Goal: Find specific page/section: Find specific page/section

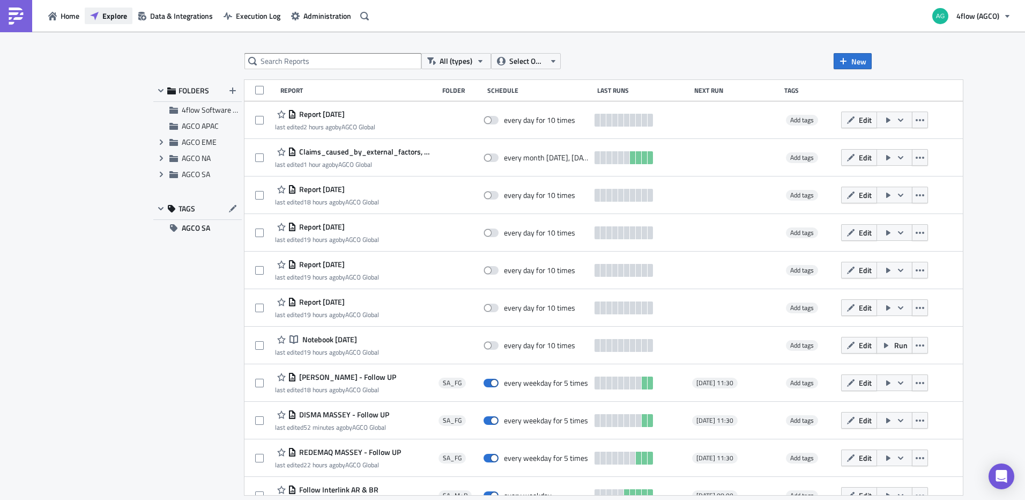
click at [114, 17] on span "Explore" at bounding box center [114, 15] width 25 height 11
click at [403, 60] on input "text" at bounding box center [332, 61] width 177 height 16
type input "follow itms"
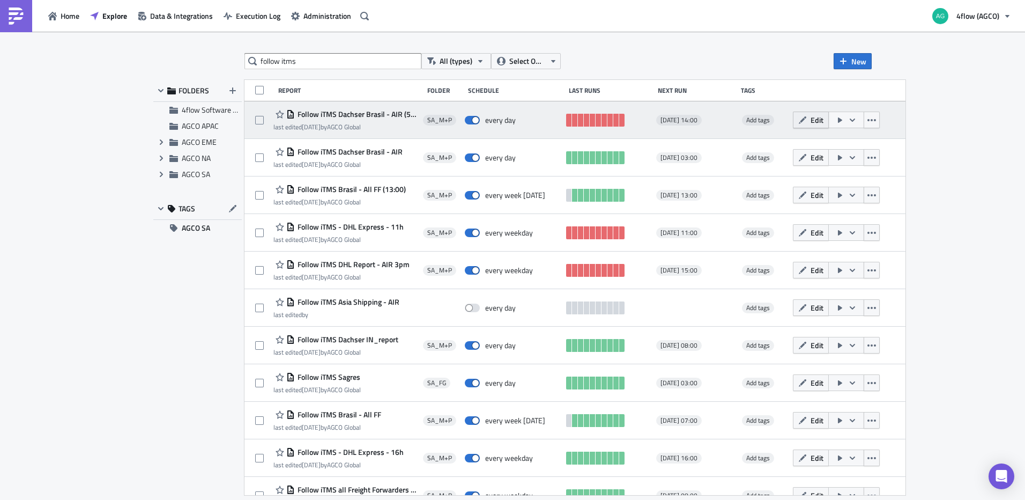
click at [823, 119] on span "Edit" at bounding box center [817, 119] width 13 height 11
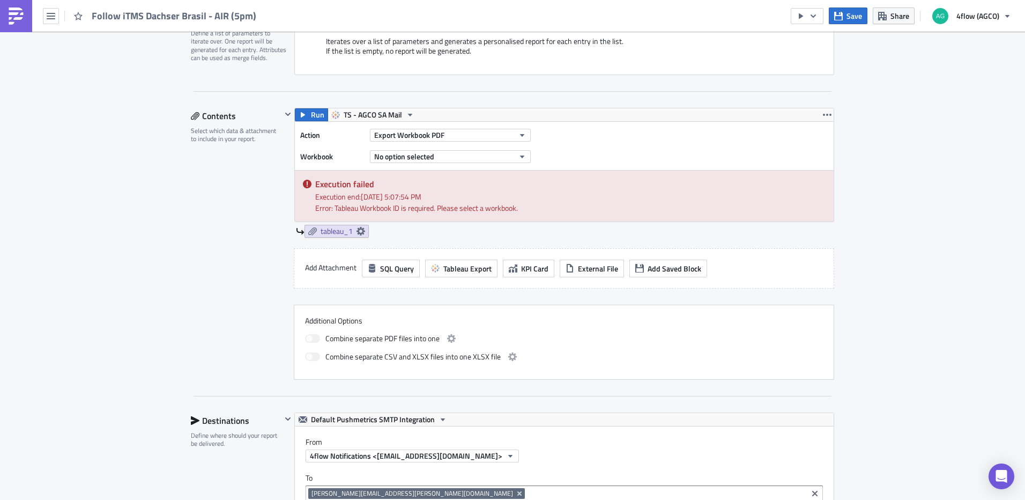
scroll to position [268, 0]
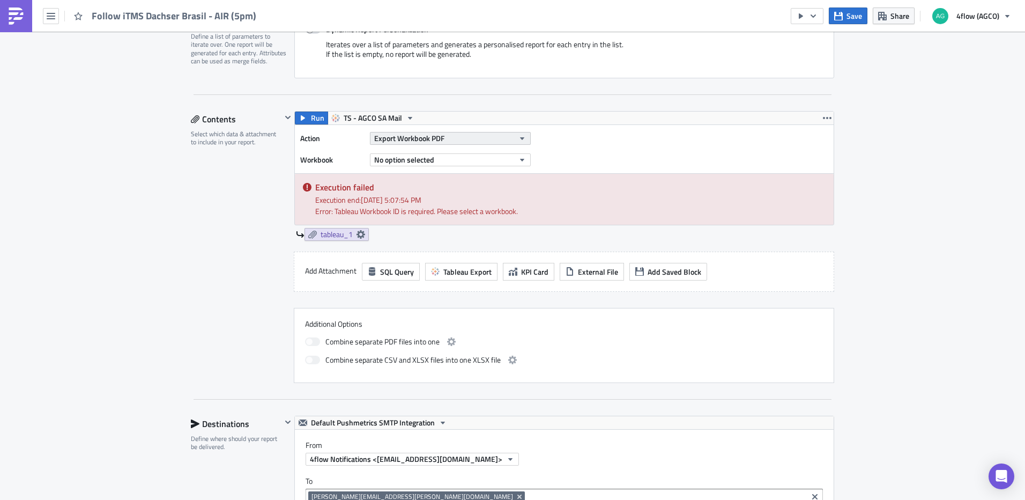
click at [466, 138] on button "Export Workbook PDF" at bounding box center [450, 138] width 161 height 13
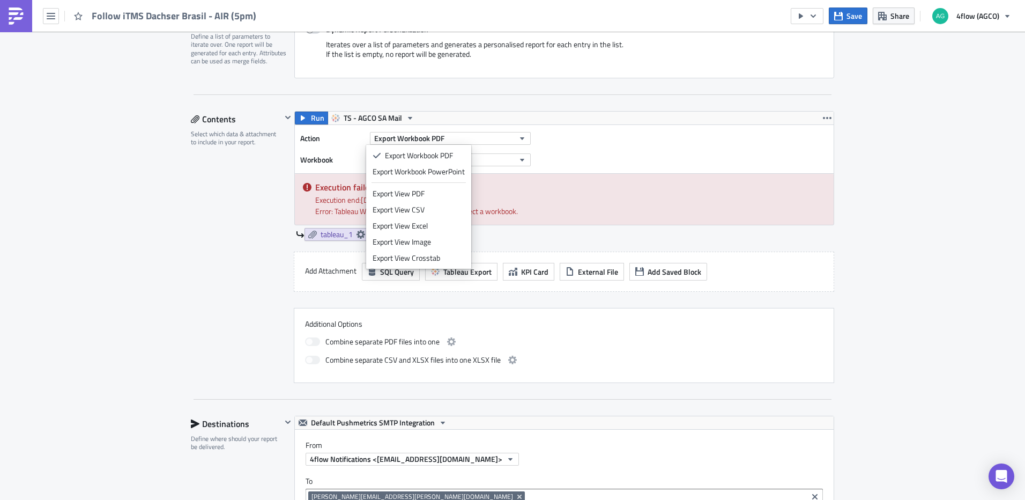
click at [863, 161] on div "SA_M+P Execution Log Edit " Follow iTMS Dachser Brasil - AIR (5pm) " Settings C…" at bounding box center [512, 425] width 1025 height 1323
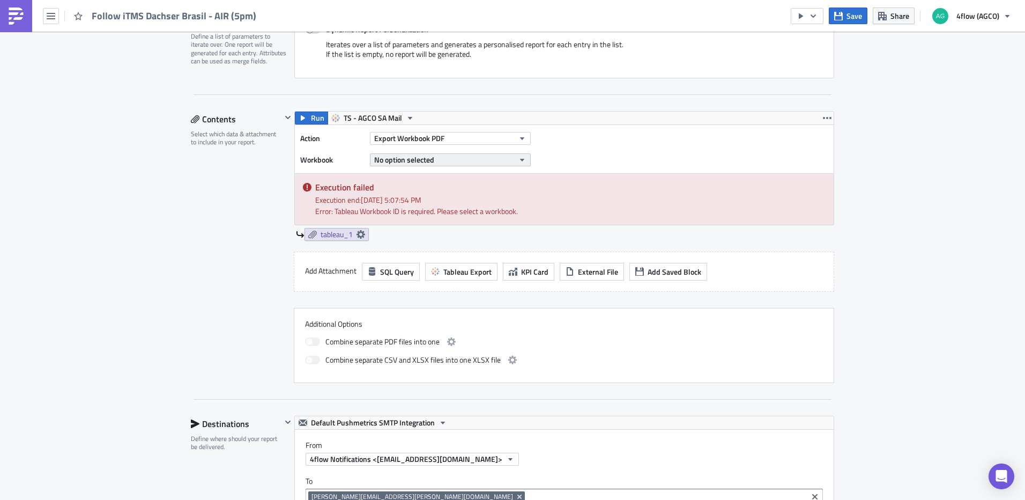
click at [489, 160] on button "No option selected" at bounding box center [450, 159] width 161 height 13
click at [912, 213] on div "SA_M+P Execution Log Edit " Follow iTMS Dachser Brasil - AIR (5pm) " Settings C…" at bounding box center [512, 425] width 1025 height 1323
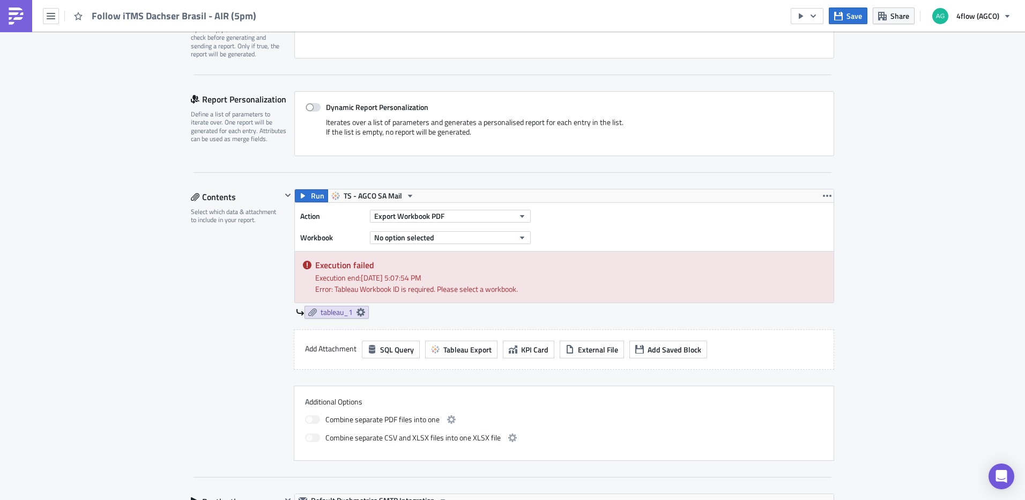
scroll to position [0, 0]
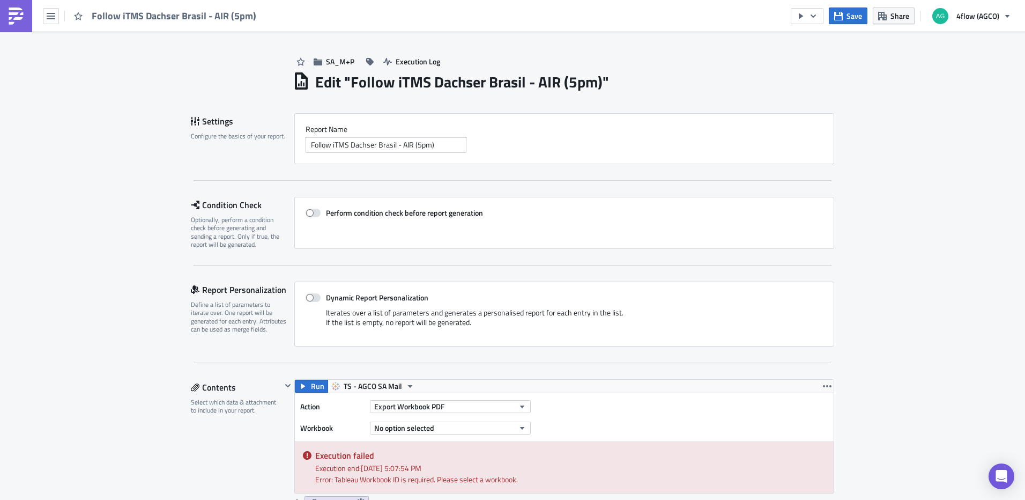
click at [60, 19] on div "Follow iTMS Dachser Brasil - AIR (5pm)" at bounding box center [131, 16] width 263 height 32
click at [55, 20] on button "button" at bounding box center [51, 16] width 16 height 16
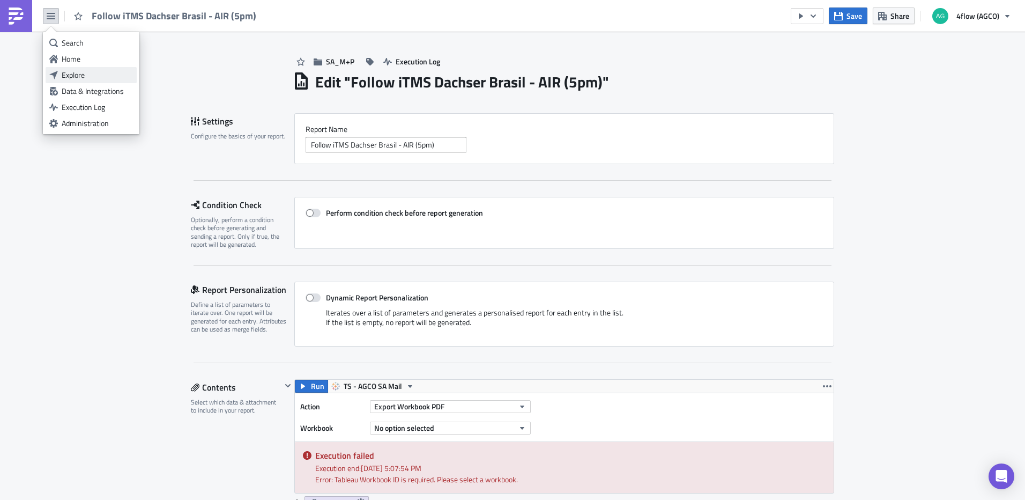
click at [78, 73] on div "Explore" at bounding box center [97, 75] width 71 height 11
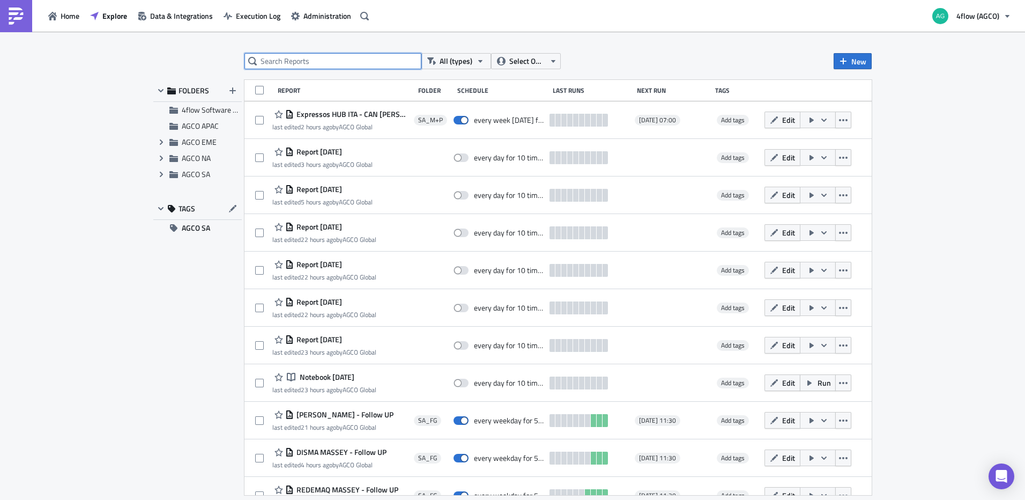
click at [332, 60] on input "text" at bounding box center [332, 61] width 177 height 16
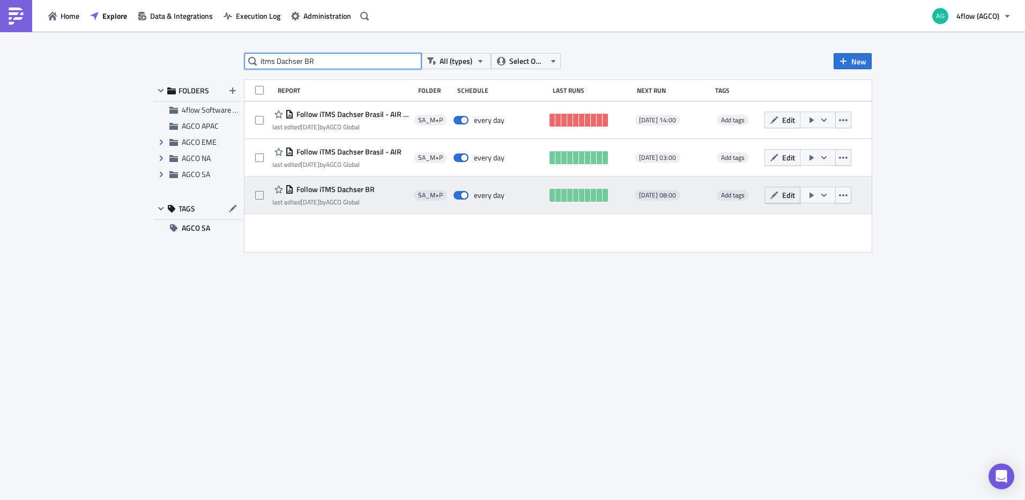
type input "itms Dachser BR"
click at [777, 196] on icon "button" at bounding box center [774, 195] width 9 height 9
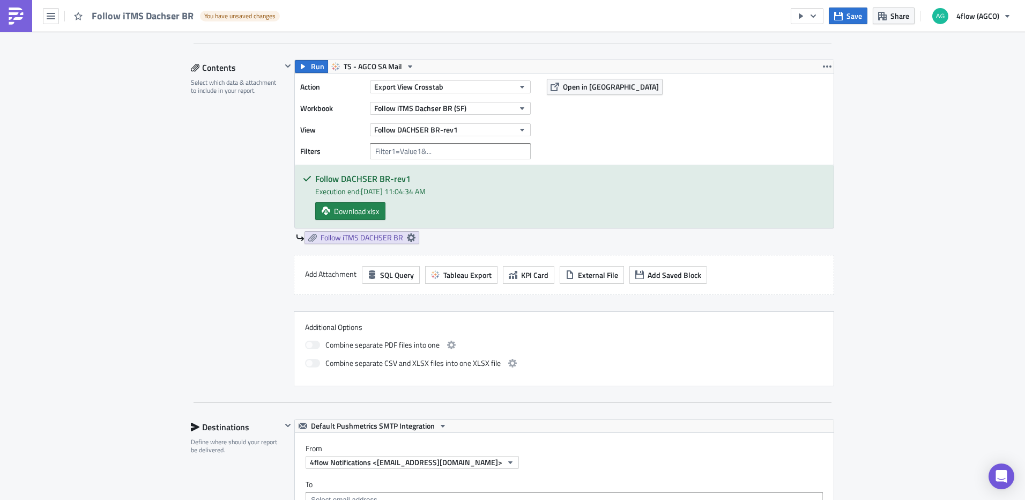
scroll to position [318, 0]
click at [599, 88] on span "Open in [GEOGRAPHIC_DATA]" at bounding box center [611, 88] width 96 height 11
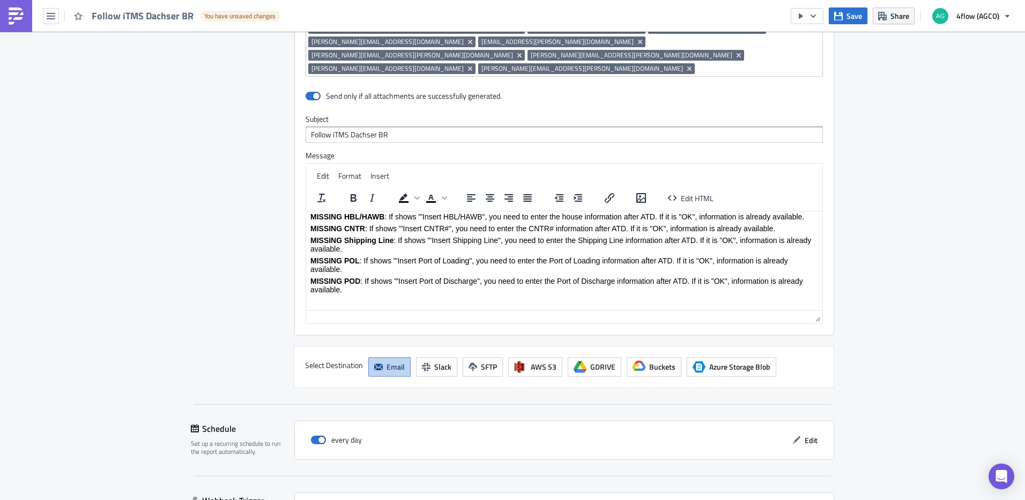
scroll to position [961, 0]
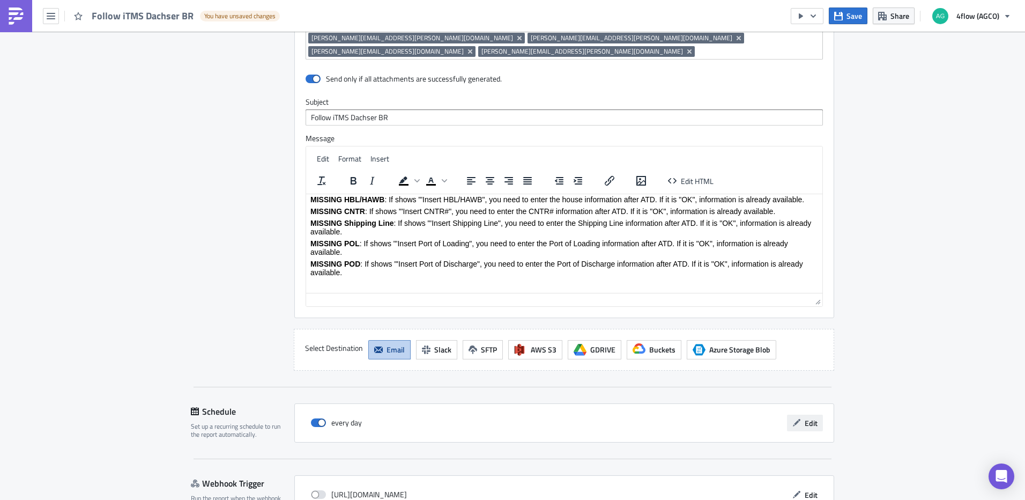
click at [814, 414] on button "Edit" at bounding box center [805, 422] width 36 height 17
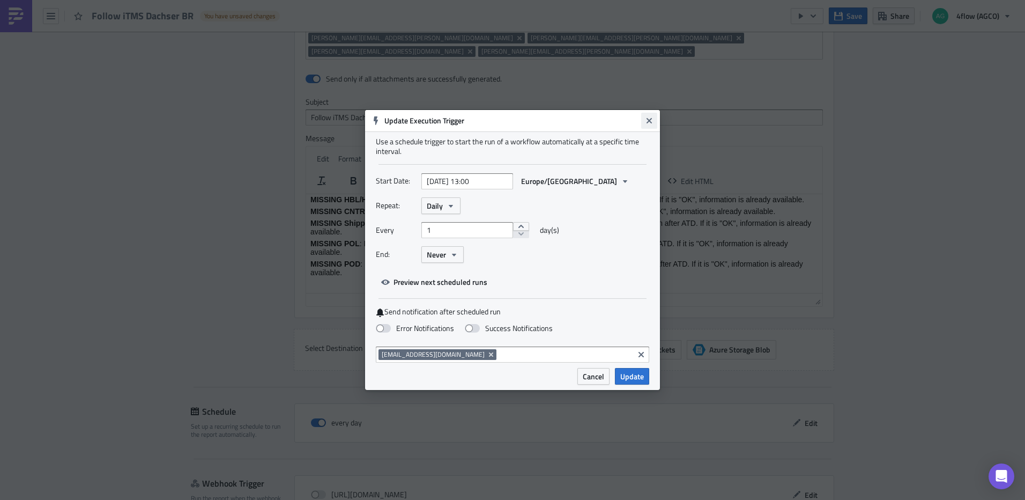
click at [651, 121] on icon "Close" at bounding box center [649, 120] width 9 height 9
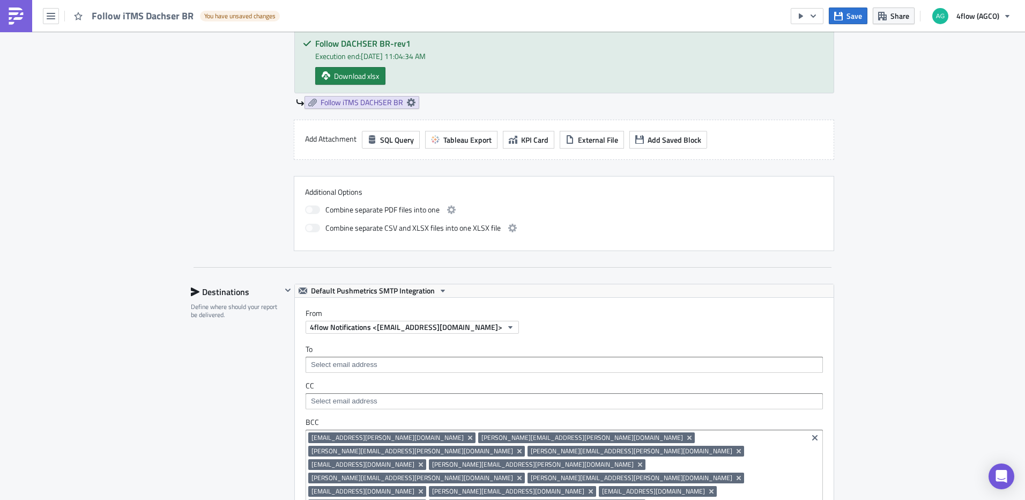
scroll to position [157, 0]
